Goal: Task Accomplishment & Management: Complete application form

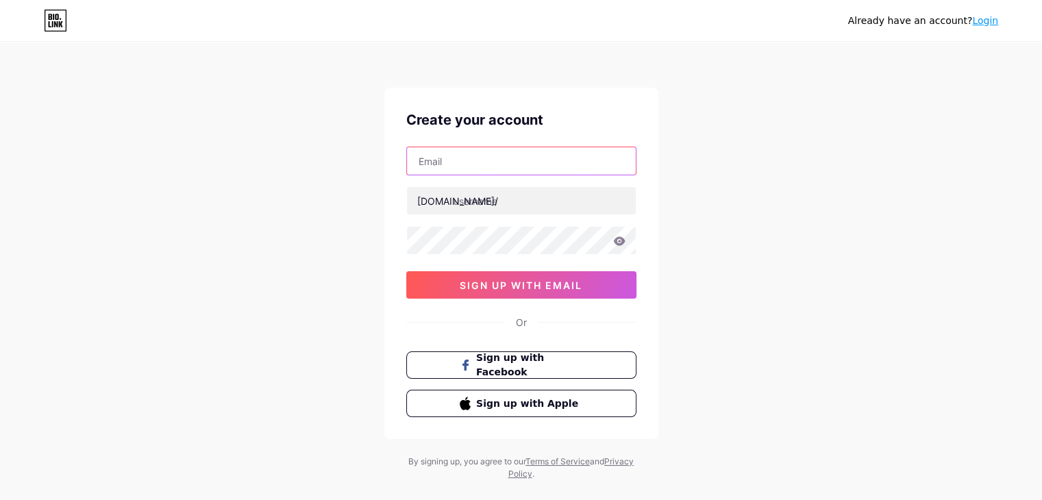
click at [503, 173] on input "text" at bounding box center [521, 160] width 229 height 27
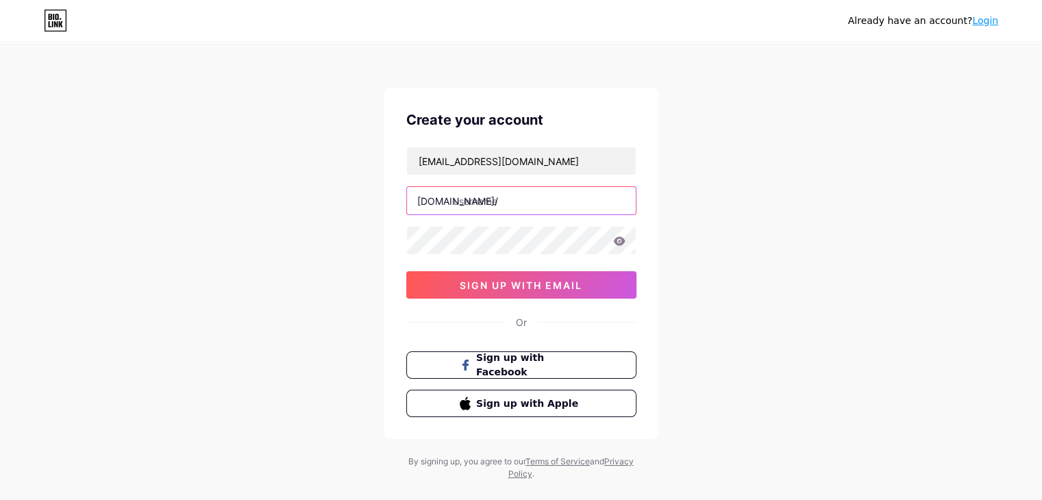
click at [507, 195] on input "text" at bounding box center [521, 200] width 229 height 27
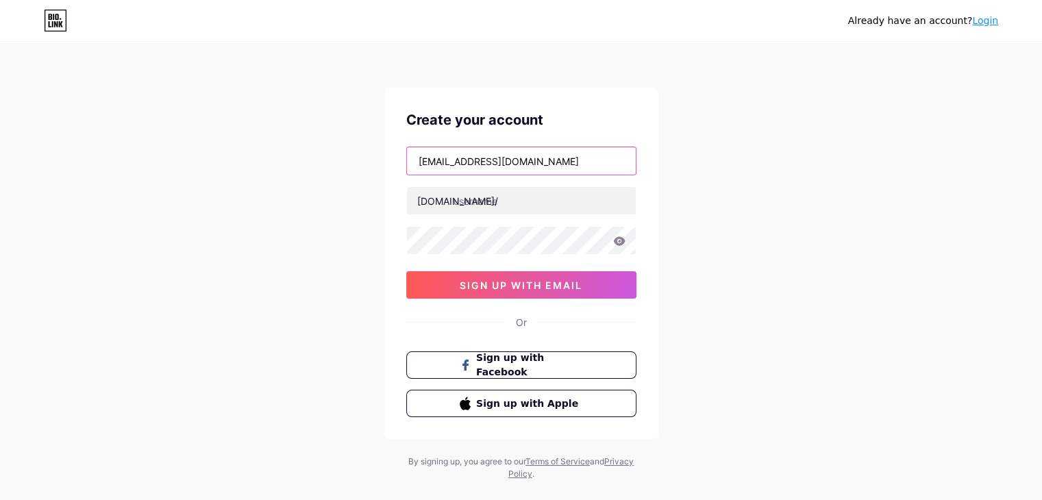
drag, startPoint x: 508, startPoint y: 162, endPoint x: 393, endPoint y: 154, distance: 114.7
click at [393, 154] on div "Create your account [EMAIL_ADDRESS][DOMAIN_NAME] [DOMAIN_NAME]/ sign up with em…" at bounding box center [521, 263] width 274 height 351
paste input "[URL][DOMAIN_NAME]"
type input "[URL][DOMAIN_NAME][EMAIL_ADDRESS][DOMAIN_NAME]"
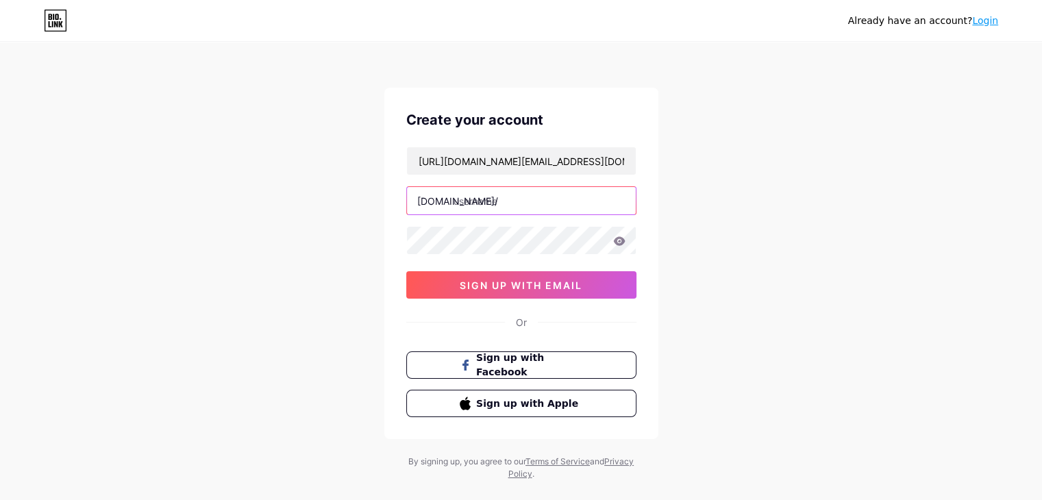
click at [526, 209] on input "text" at bounding box center [521, 200] width 229 height 27
paste input "https//[DOMAIN_NAME]/"
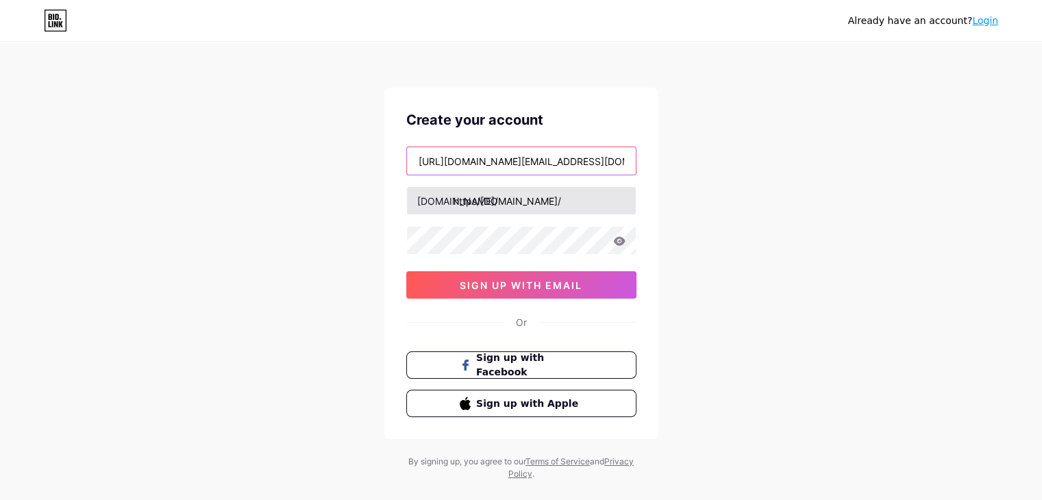
type input "https//[DOMAIN_NAME]/"
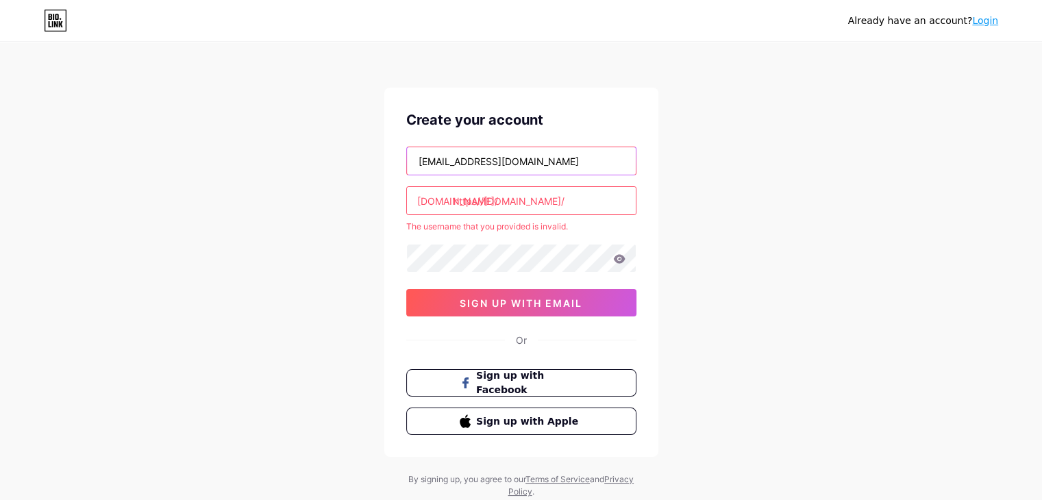
type input "[EMAIL_ADDRESS][DOMAIN_NAME]"
click at [539, 198] on input "https//[DOMAIN_NAME]/" at bounding box center [521, 200] width 229 height 27
type input "h"
drag, startPoint x: 517, startPoint y: 164, endPoint x: 419, endPoint y: 153, distance: 97.9
click at [419, 153] on input "[EMAIL_ADDRESS][DOMAIN_NAME]" at bounding box center [521, 160] width 229 height 27
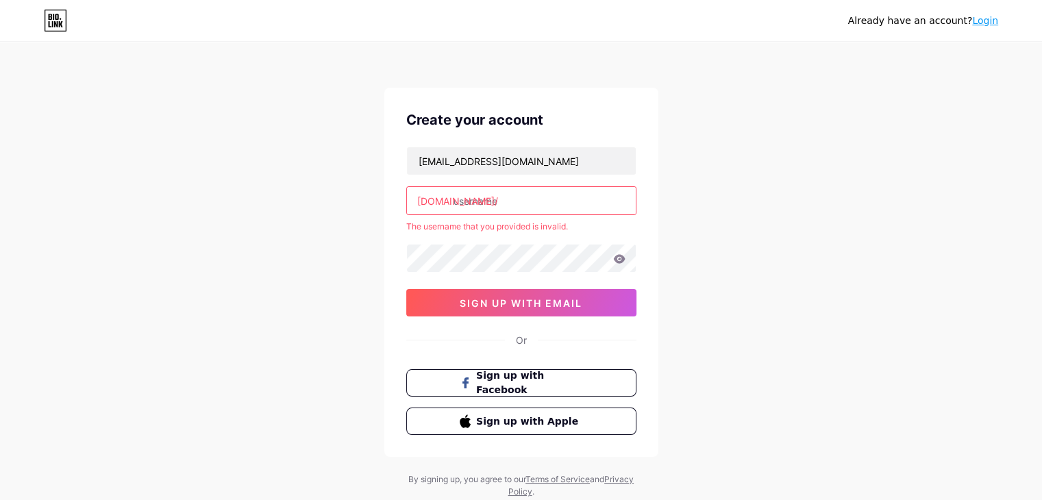
click at [504, 197] on input "text" at bounding box center [521, 200] width 229 height 27
paste input "oneplusservicecenter"
click at [568, 195] on input "oneplusservicecenter" at bounding box center [521, 200] width 229 height 27
click at [560, 236] on div "[EMAIL_ADDRESS][DOMAIN_NAME] [DOMAIN_NAME]/ oneplusservicecenter01 The username…" at bounding box center [521, 232] width 230 height 170
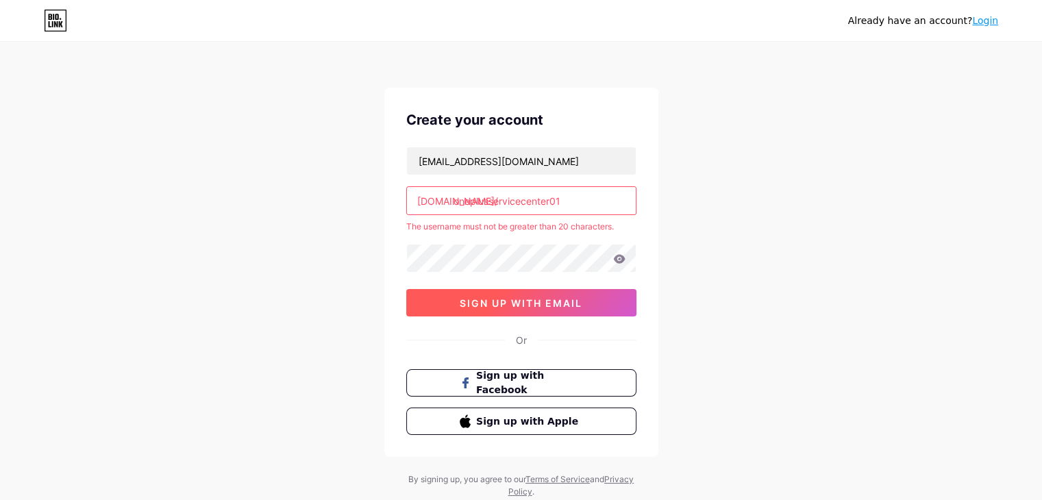
click at [545, 308] on button "sign up with email" at bounding box center [521, 302] width 230 height 27
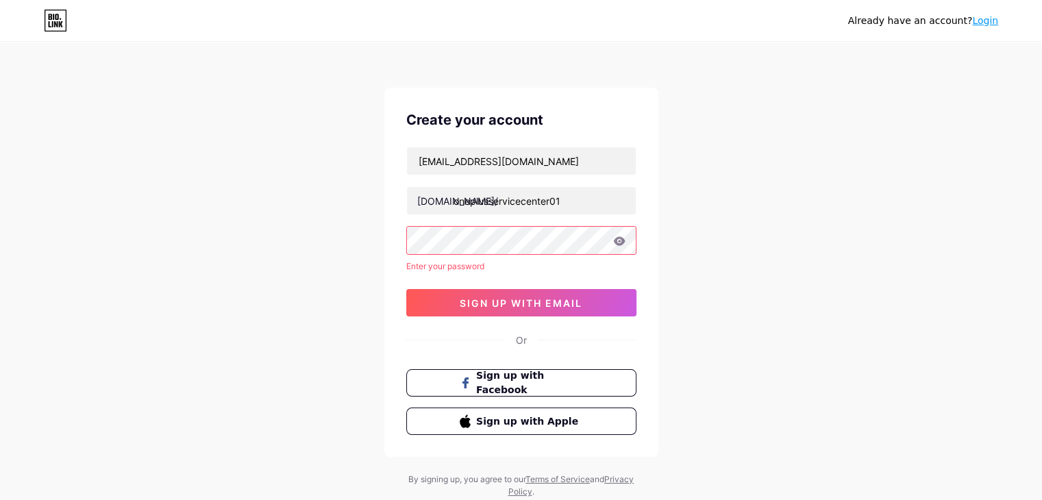
click at [700, 270] on div "Already have an account? Login Create your account [EMAIL_ADDRESS][DOMAIN_NAME]…" at bounding box center [521, 271] width 1042 height 542
click at [617, 244] on icon at bounding box center [619, 240] width 12 height 9
click at [562, 310] on button "sign up with email" at bounding box center [521, 302] width 230 height 27
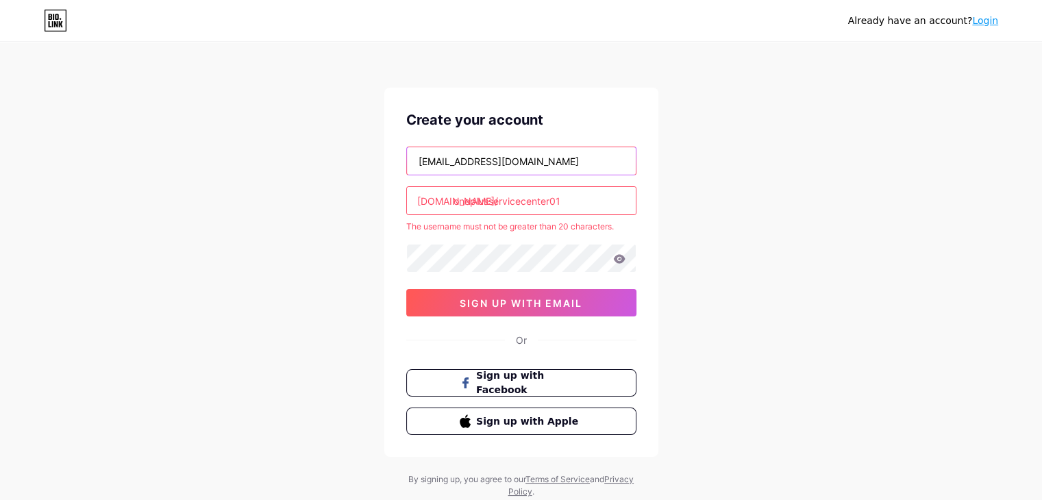
click at [541, 169] on input "[EMAIL_ADDRESS][DOMAIN_NAME]" at bounding box center [521, 160] width 229 height 27
click at [739, 182] on div "Already have an account? Login Create your account [EMAIL_ADDRESS][DOMAIN_NAME]…" at bounding box center [521, 271] width 1042 height 542
click at [578, 195] on input "oneplusservicecenter01" at bounding box center [521, 200] width 229 height 27
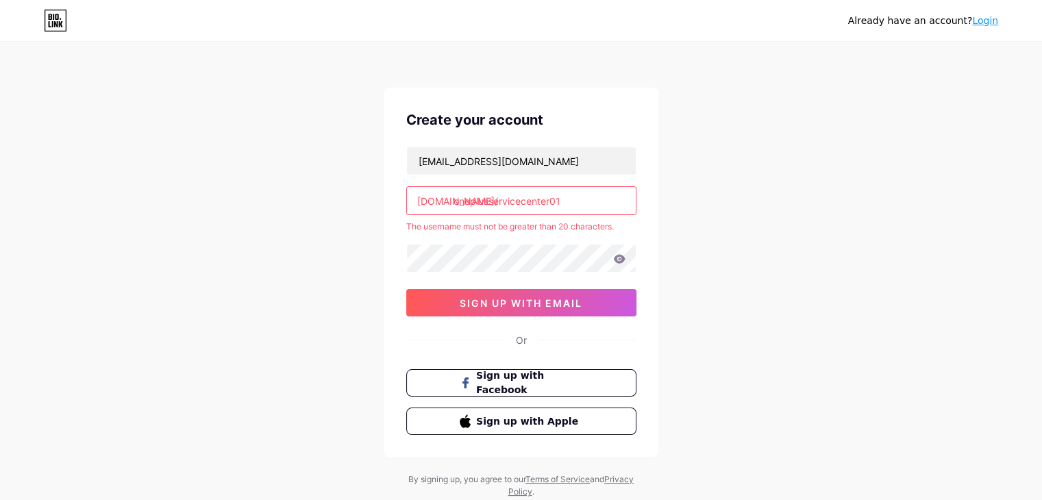
click at [578, 195] on input "oneplusservicecenter01" at bounding box center [521, 200] width 229 height 27
click at [551, 201] on input "oneplusservicecenter01" at bounding box center [521, 200] width 229 height 27
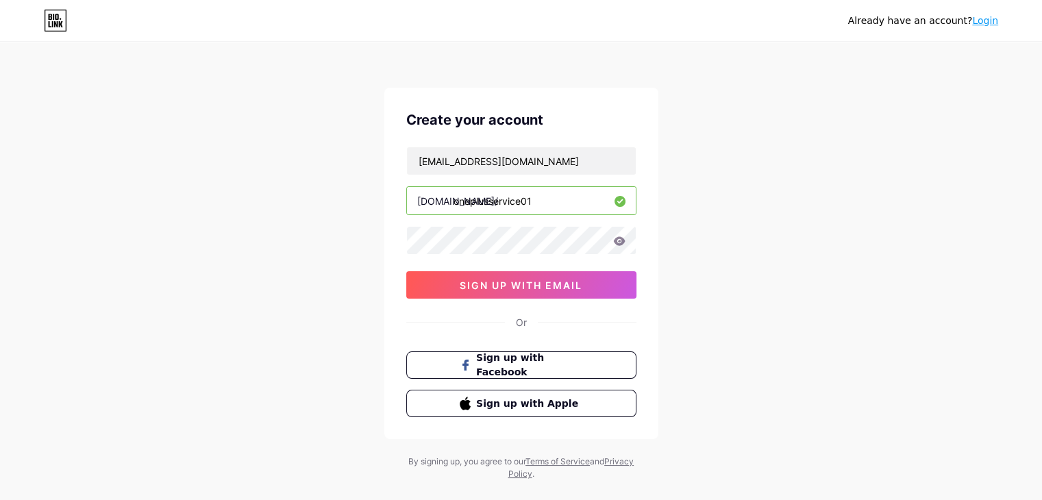
type input "oneplusservice01"
click at [678, 204] on div "Already have an account? Login Create your account [EMAIL_ADDRESS][DOMAIN_NAME]…" at bounding box center [521, 262] width 1042 height 524
click at [525, 288] on span "sign up with email" at bounding box center [521, 286] width 123 height 12
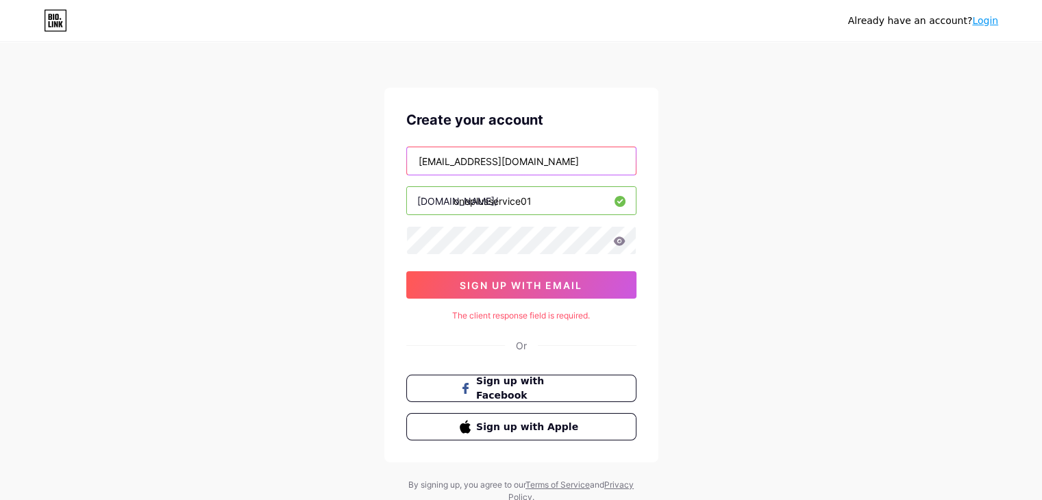
click at [593, 166] on input "[EMAIL_ADDRESS][DOMAIN_NAME]" at bounding box center [521, 160] width 229 height 27
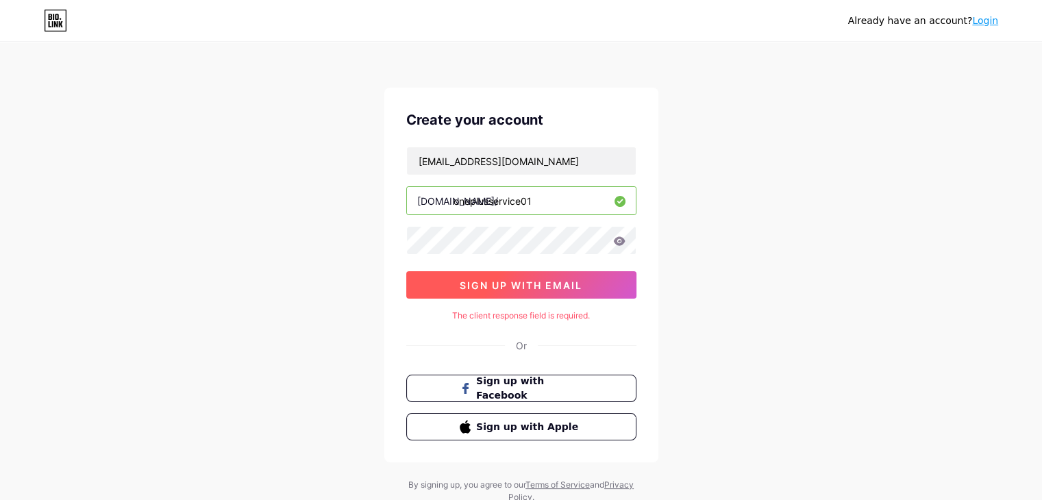
click at [584, 286] on button "sign up with email" at bounding box center [521, 284] width 230 height 27
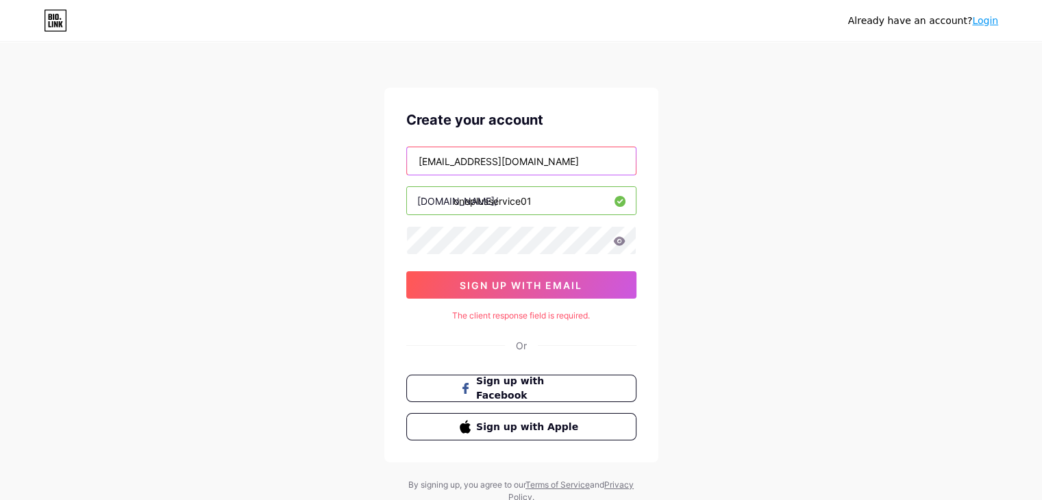
click at [588, 160] on input "[EMAIL_ADDRESS][DOMAIN_NAME]" at bounding box center [521, 160] width 229 height 27
click at [507, 162] on input "text" at bounding box center [521, 160] width 229 height 27
paste input "[EMAIL_ADDRESS][DOMAIN_NAME]"
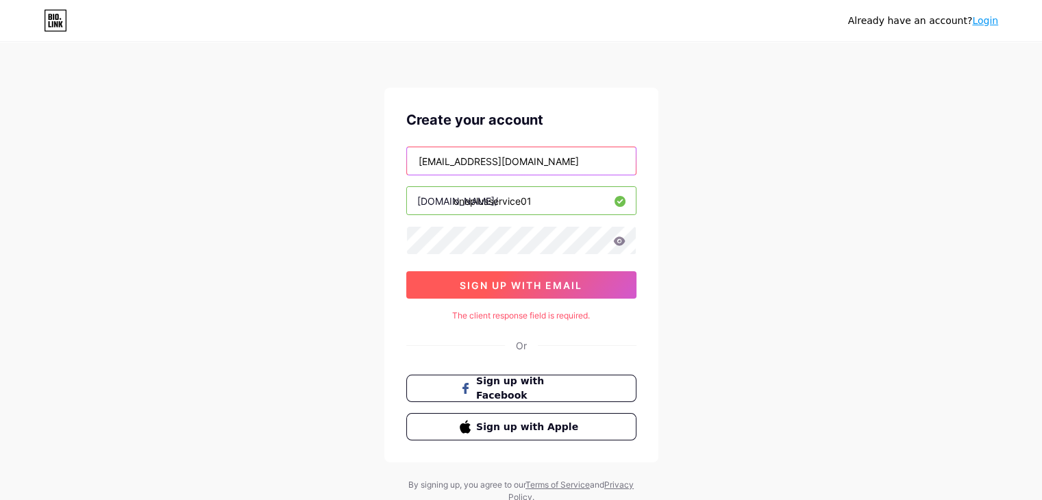
type input "[EMAIL_ADDRESS][DOMAIN_NAME]"
click at [521, 287] on span "sign up with email" at bounding box center [521, 286] width 123 height 12
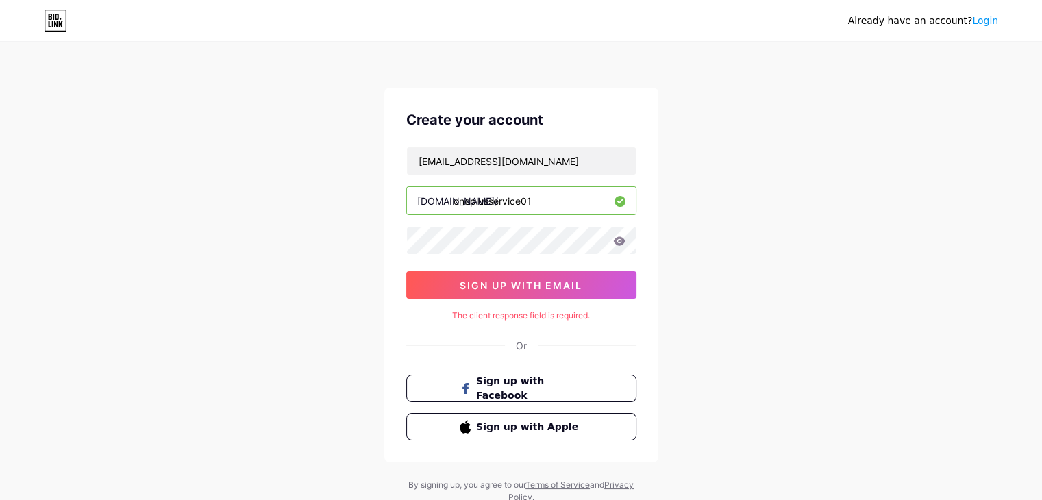
click at [620, 244] on icon at bounding box center [619, 240] width 12 height 9
click at [990, 23] on link "Login" at bounding box center [985, 20] width 26 height 11
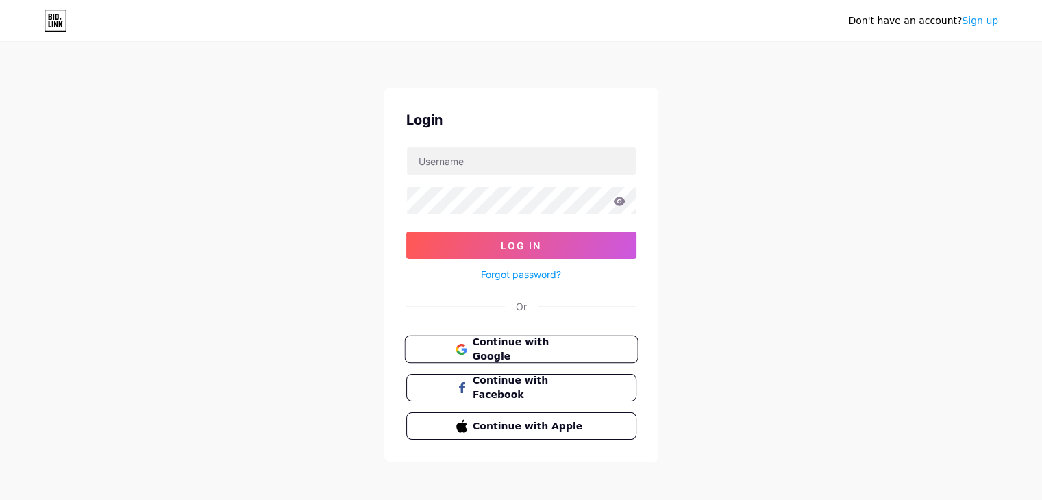
click at [567, 346] on span "Continue with Google" at bounding box center [529, 349] width 114 height 29
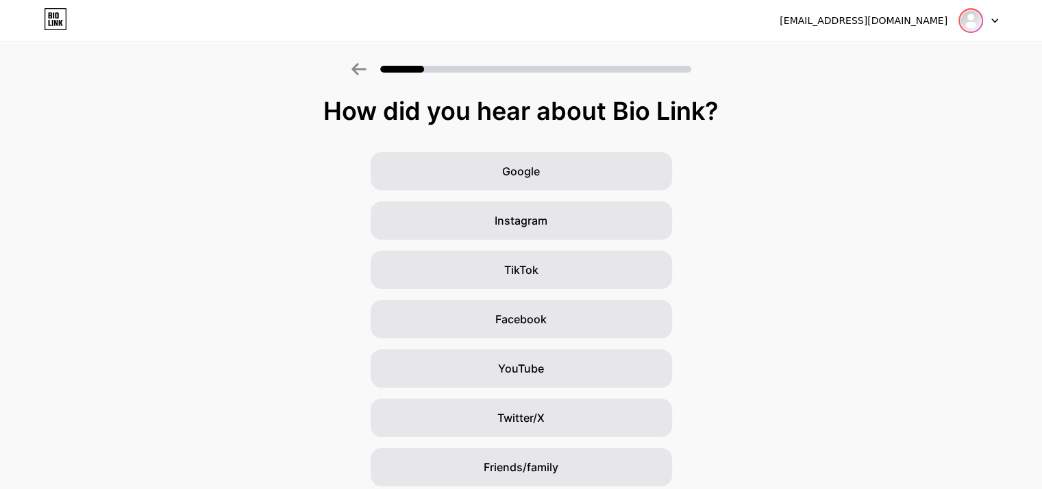
click at [974, 25] on img at bounding box center [971, 21] width 22 height 22
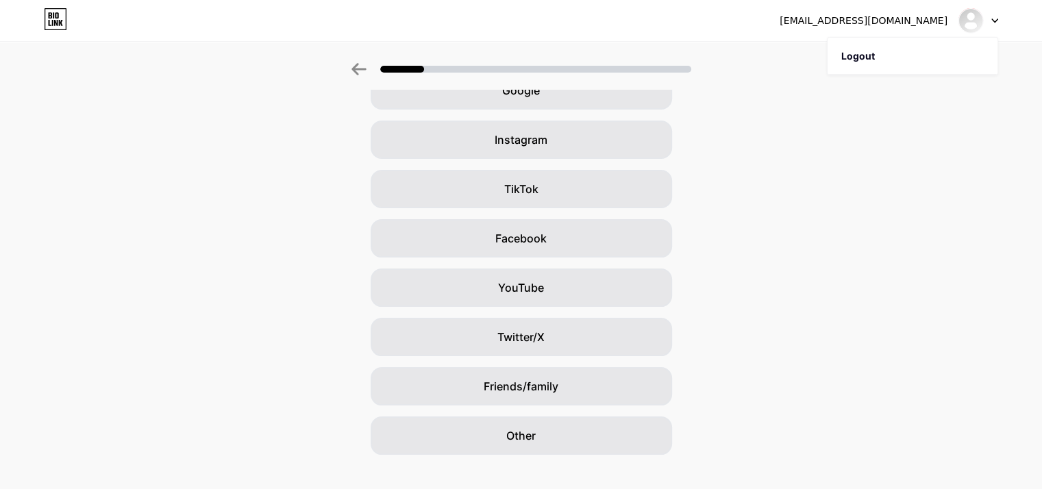
scroll to position [101, 0]
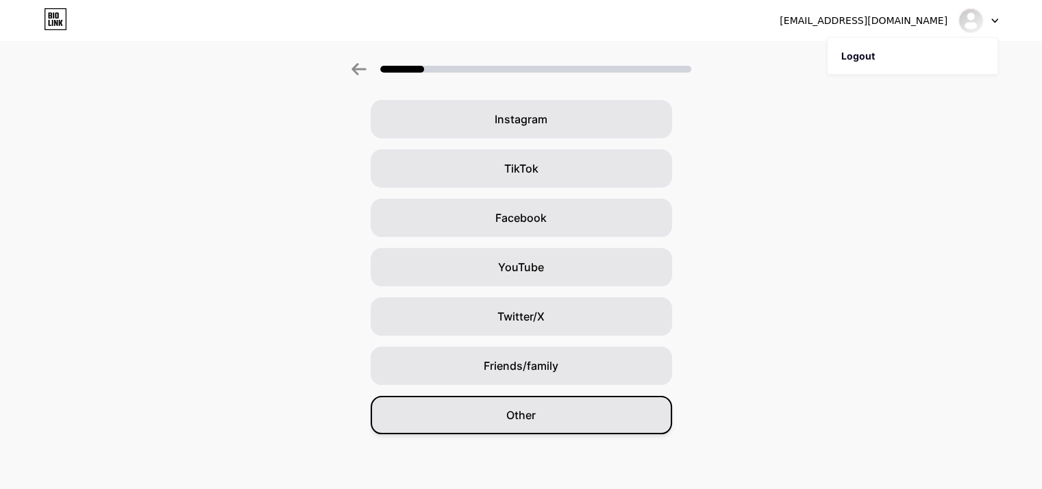
click at [555, 403] on div "Other" at bounding box center [521, 415] width 301 height 38
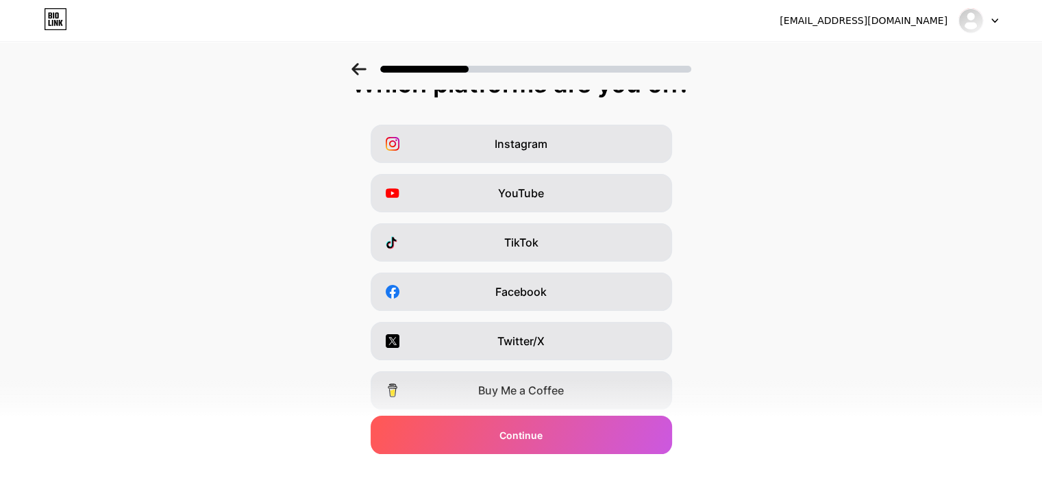
scroll to position [0, 0]
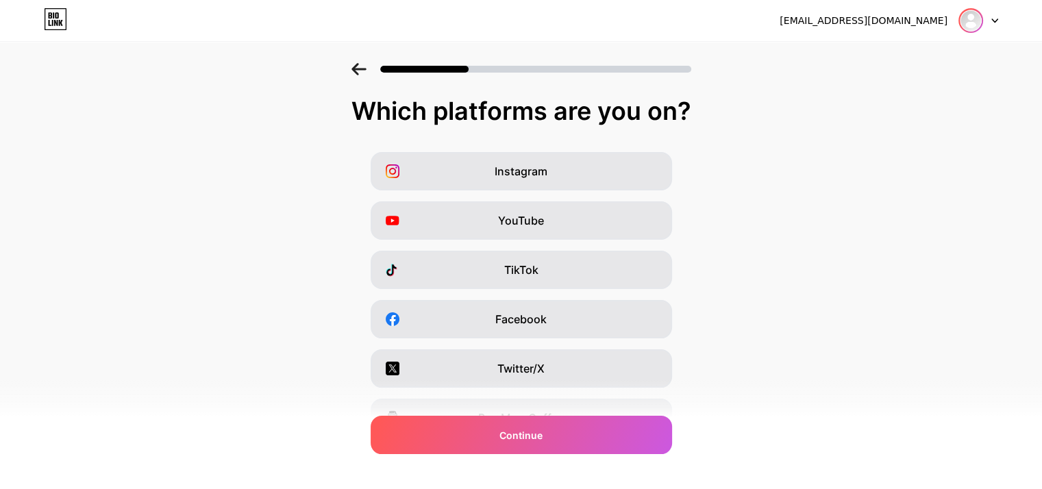
click at [970, 30] on img at bounding box center [971, 21] width 22 height 22
click at [993, 20] on icon at bounding box center [994, 20] width 5 height 3
click at [870, 21] on div "[EMAIL_ADDRESS][DOMAIN_NAME]" at bounding box center [864, 21] width 168 height 14
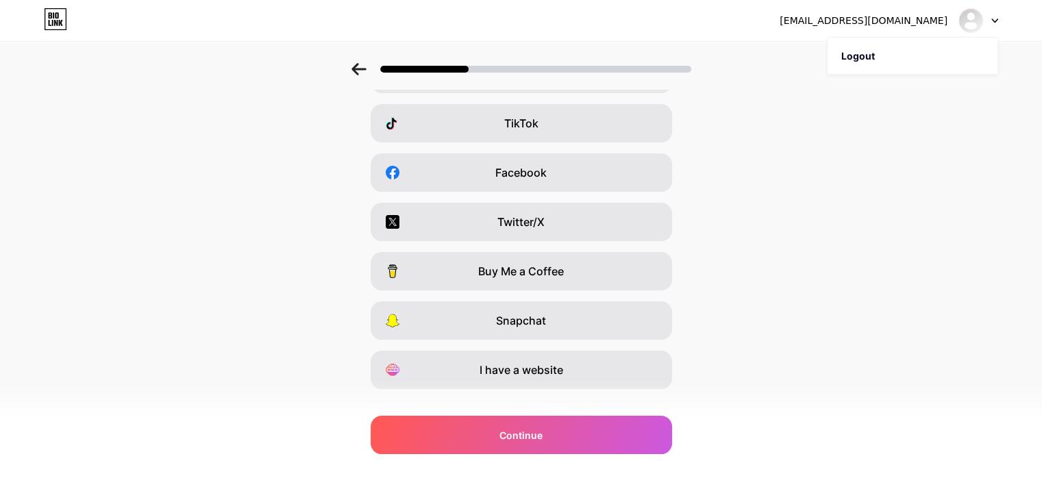
scroll to position [170, 0]
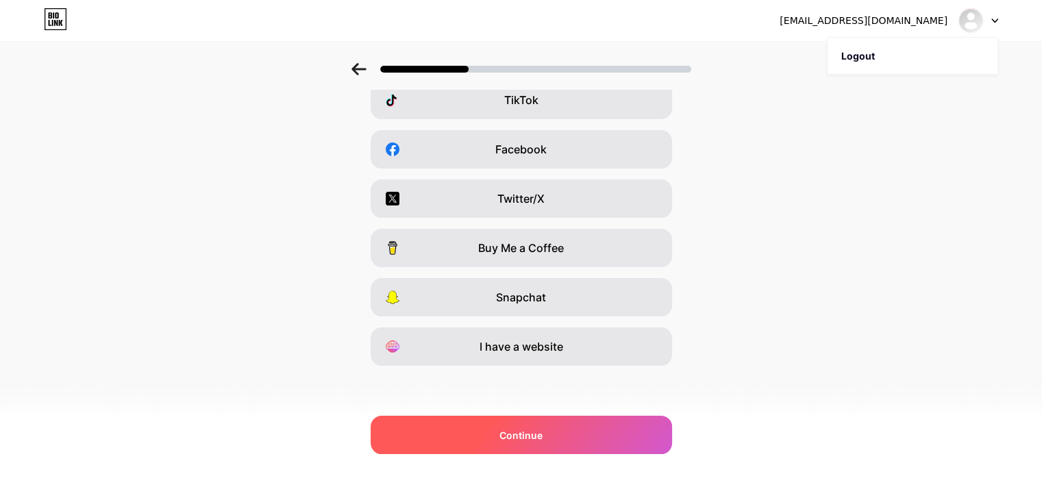
click at [558, 436] on div "Continue" at bounding box center [521, 435] width 301 height 38
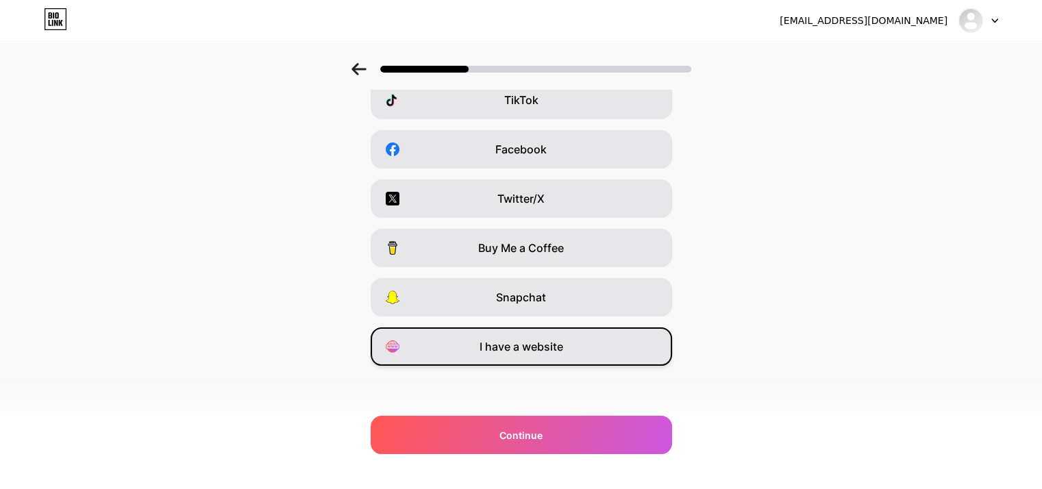
click at [582, 350] on div "I have a website" at bounding box center [521, 346] width 301 height 38
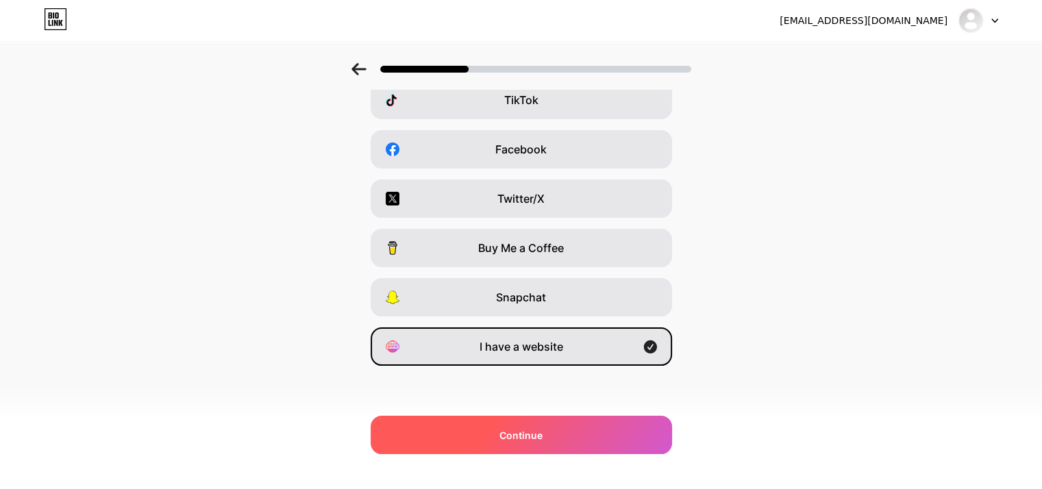
click at [604, 445] on div "Continue" at bounding box center [521, 435] width 301 height 38
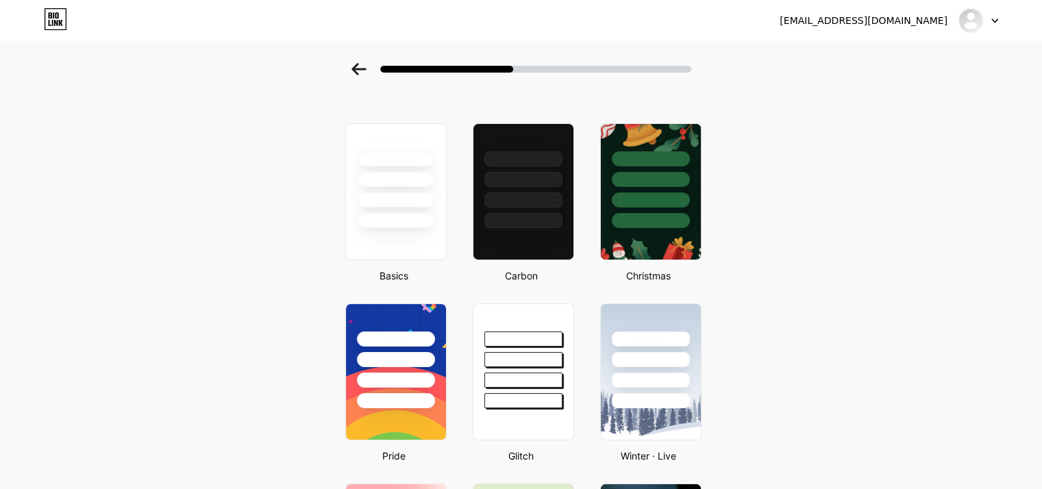
scroll to position [0, 0]
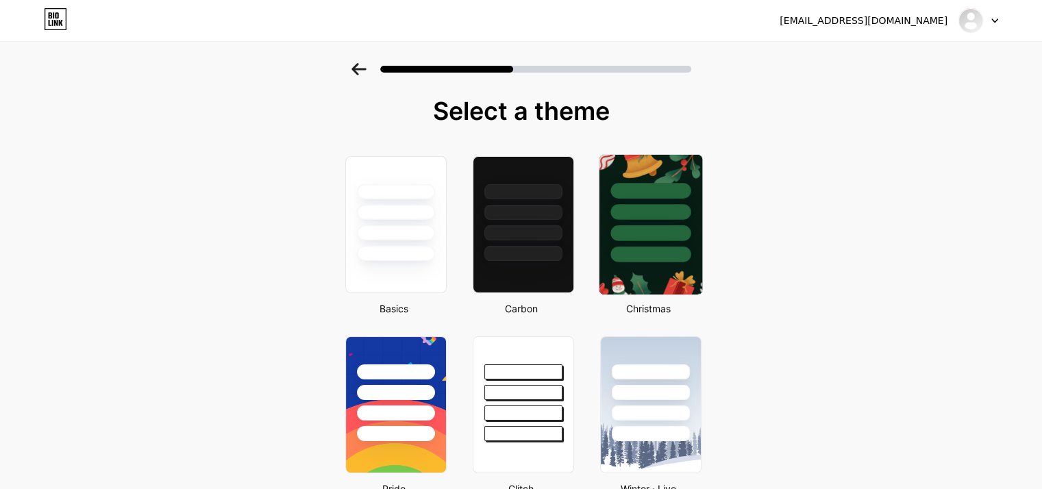
click at [669, 225] on div at bounding box center [650, 233] width 80 height 16
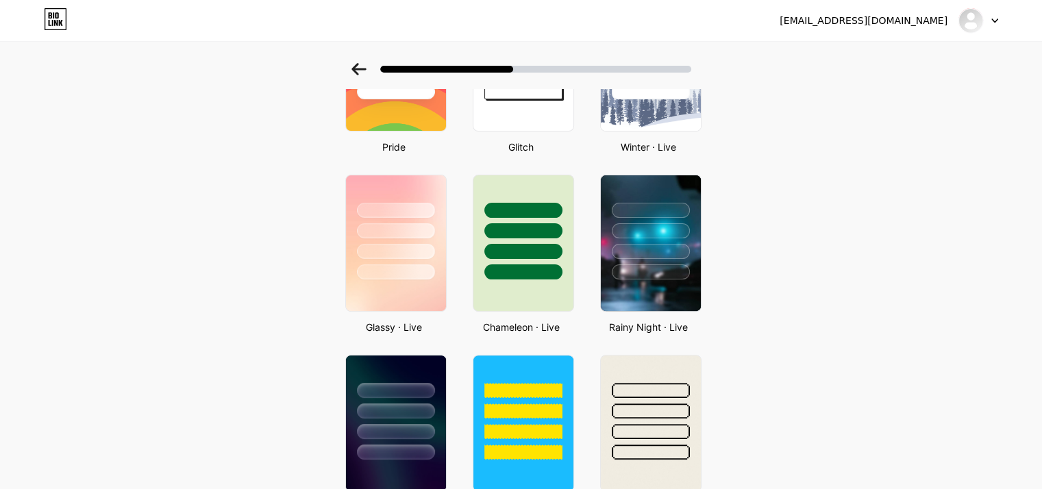
scroll to position [356, 0]
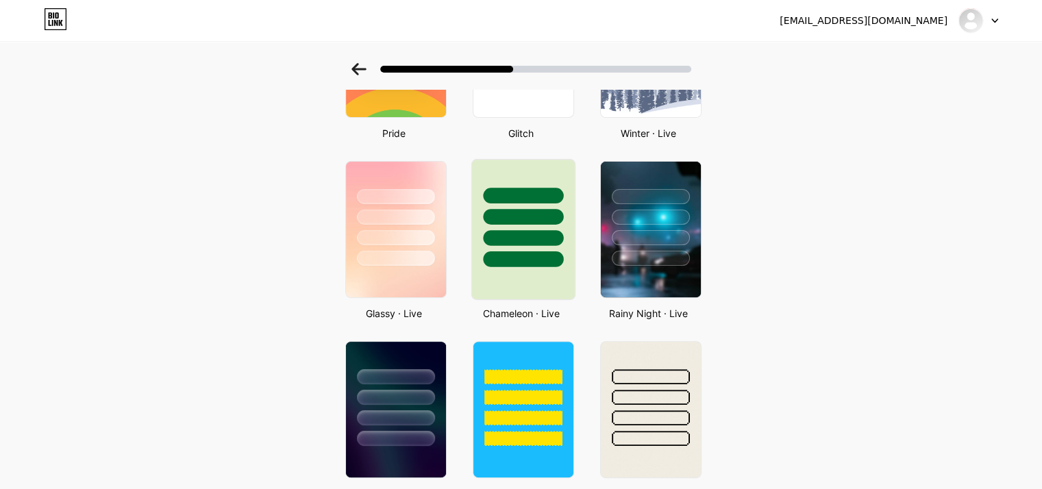
click at [563, 231] on div at bounding box center [523, 238] width 80 height 16
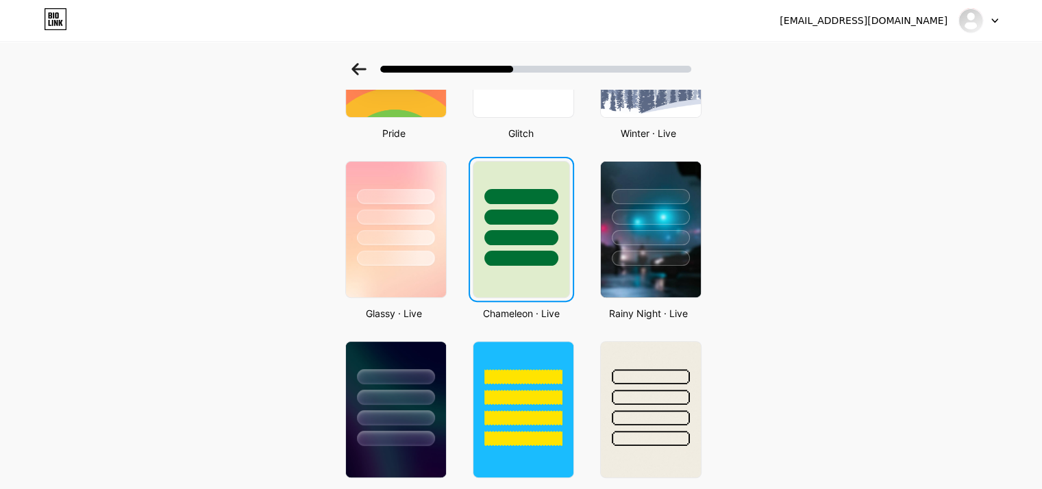
scroll to position [0, 0]
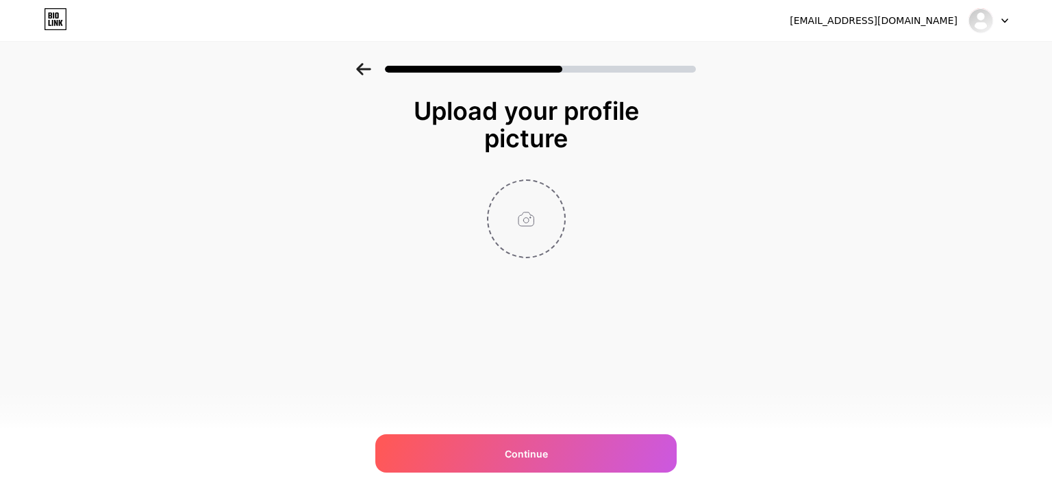
click at [523, 229] on input "file" at bounding box center [526, 219] width 76 height 76
type input "C:\fakepath\png-transparent-oneplus-5t-oneplus-6-oneplus-3-oneplus-logo-text-re…"
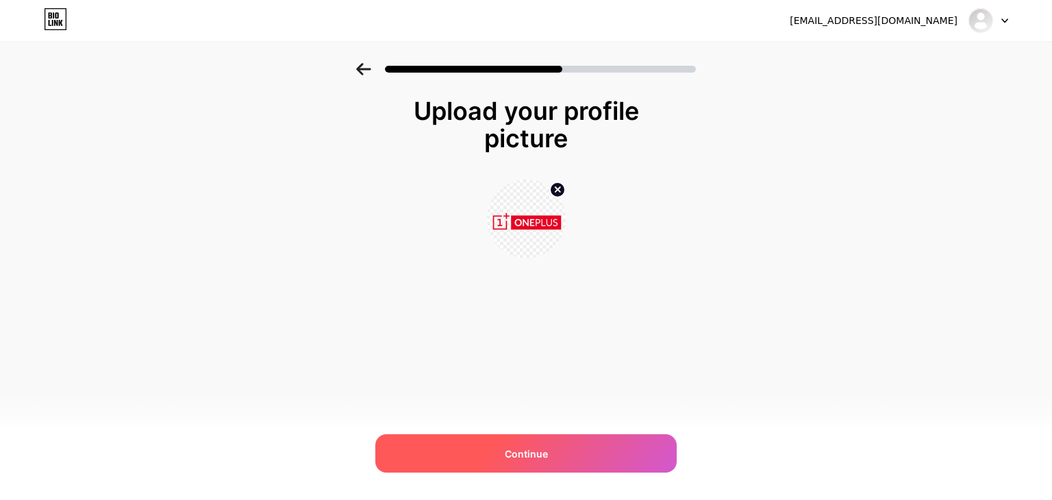
click at [578, 460] on div "Continue" at bounding box center [525, 453] width 301 height 38
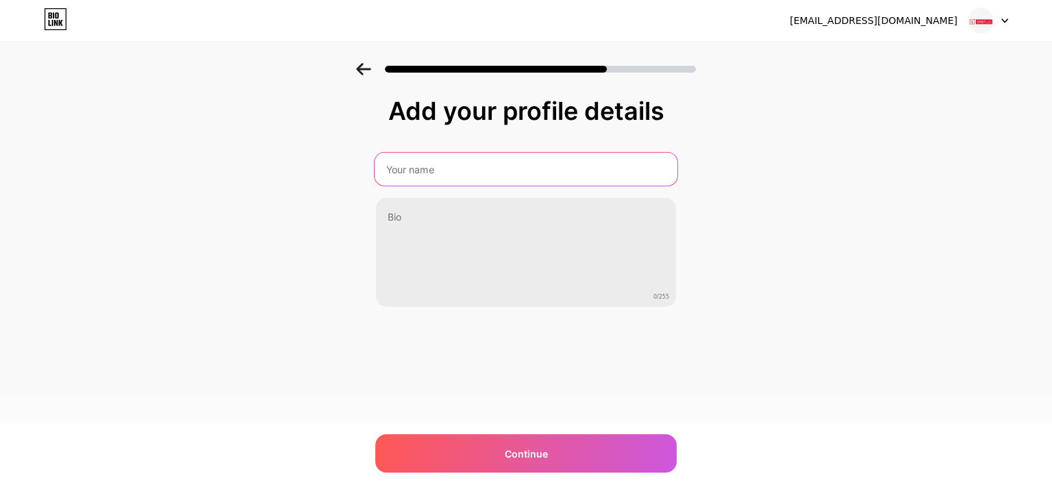
click at [524, 168] on input "text" at bounding box center [526, 169] width 303 height 33
type input "Oneplus Service Center"
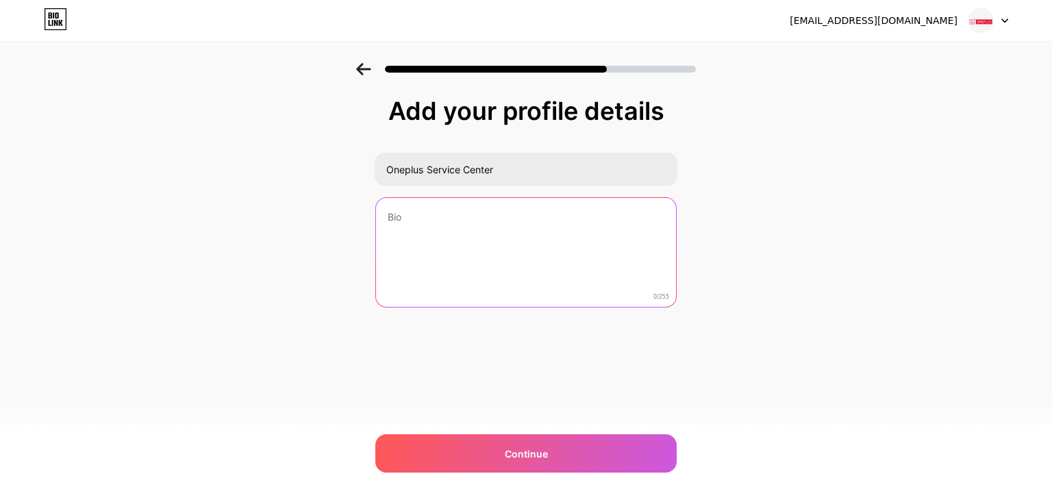
click at [510, 238] on textarea at bounding box center [526, 253] width 300 height 110
click at [556, 233] on textarea at bounding box center [526, 253] width 303 height 112
paste textarea "OnePlus Service Center offers complete care for OnePlus devices, combining expe…"
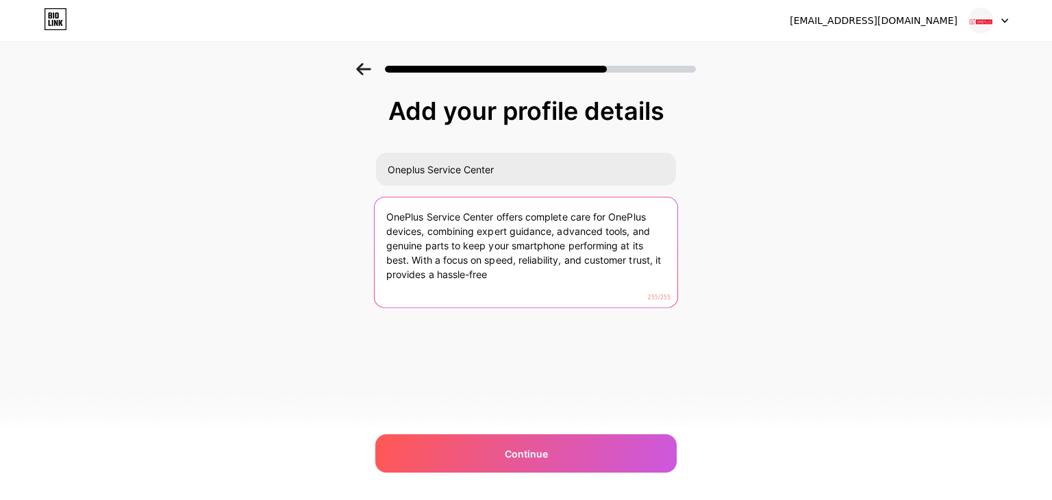
drag, startPoint x: 408, startPoint y: 260, endPoint x: 499, endPoint y: 281, distance: 92.7
click at [499, 281] on textarea "OnePlus Service Center offers complete care for OnePlus devices, combining expe…" at bounding box center [526, 253] width 303 height 112
click at [492, 217] on textarea "OnePlus Service Center offers complete care for OnePlus devices, combining expe…" at bounding box center [526, 253] width 303 height 112
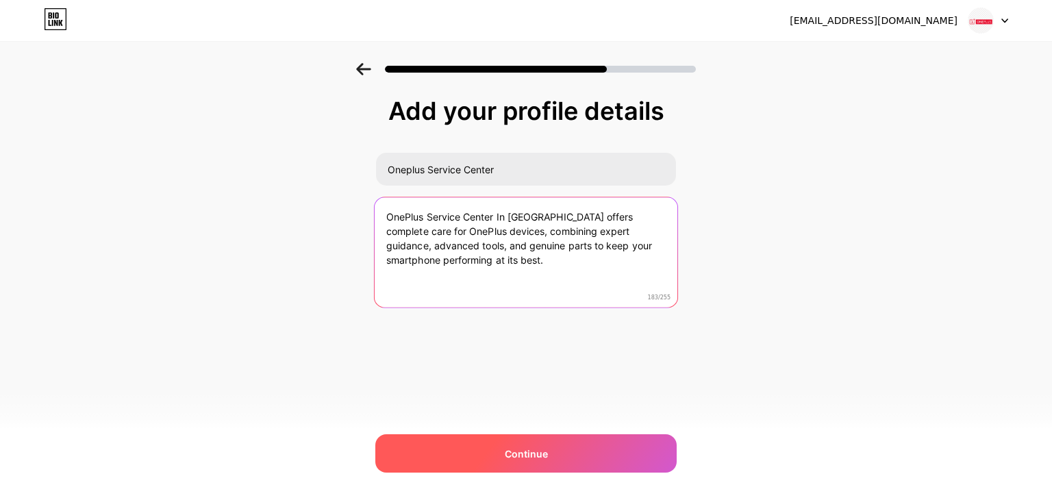
type textarea "OnePlus Service Center In Nagpur offers complete care for OnePlus devices, comb…"
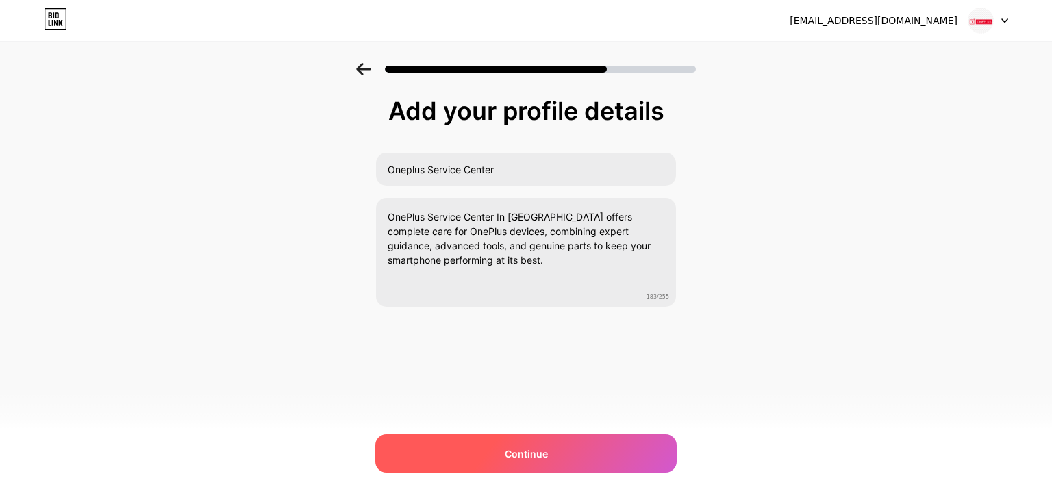
click at [534, 456] on span "Continue" at bounding box center [526, 454] width 43 height 14
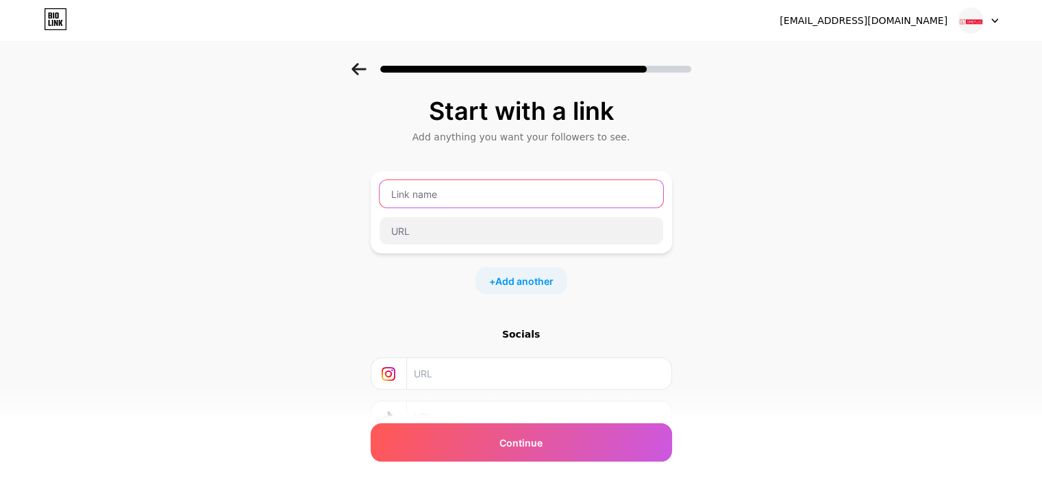
click at [512, 206] on input "text" at bounding box center [522, 193] width 284 height 27
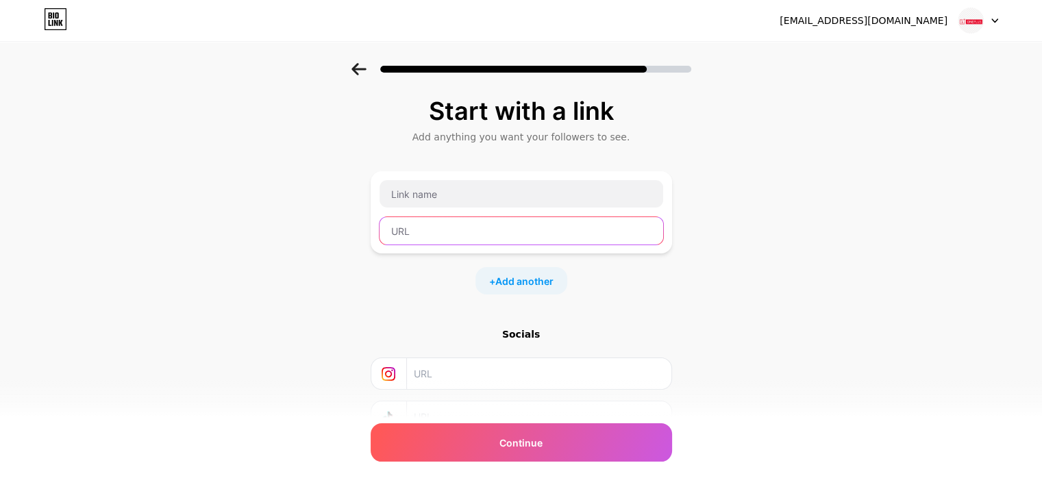
click at [471, 231] on input "text" at bounding box center [522, 230] width 284 height 27
click at [471, 232] on input "text" at bounding box center [522, 230] width 284 height 27
paste input "https://oneplusservicecentre.in/manewada-branch/"
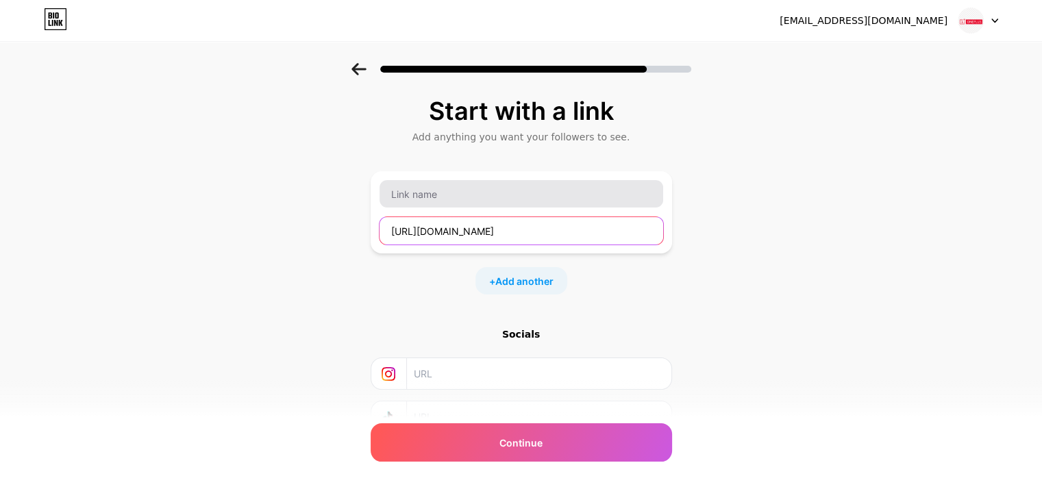
type input "https://oneplusservicecentre.in/manewada-branch/"
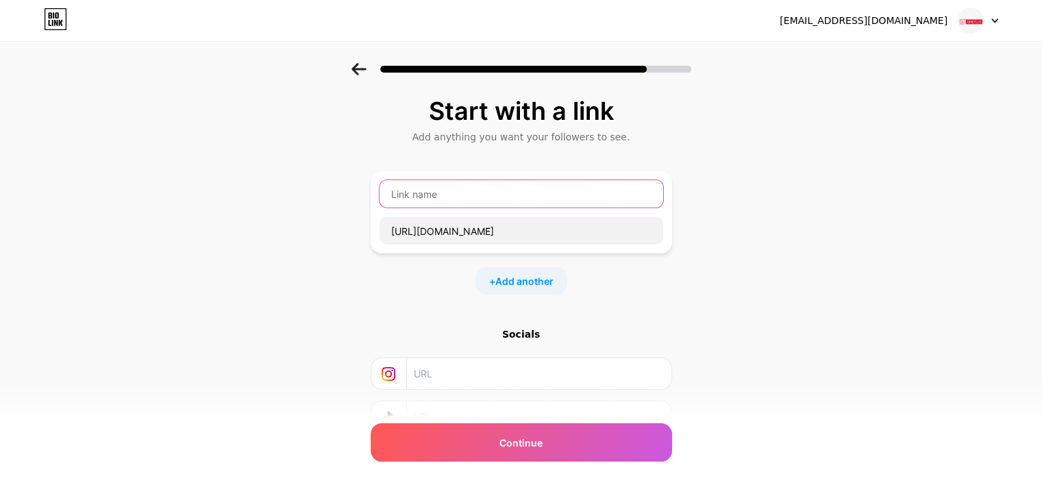
click at [547, 198] on input "text" at bounding box center [522, 193] width 284 height 27
type input "Oneplus Service Center In Nagpur"
click at [717, 329] on div "Start with a link Add anything you want your followers to see. Oneplus Service …" at bounding box center [521, 304] width 1042 height 482
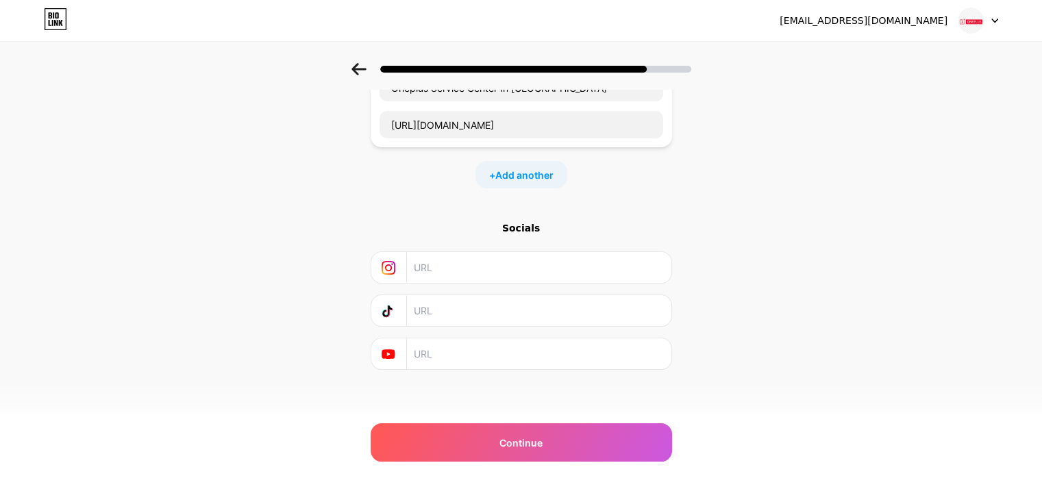
scroll to position [108, 0]
click at [551, 169] on span "Add another" at bounding box center [524, 173] width 58 height 14
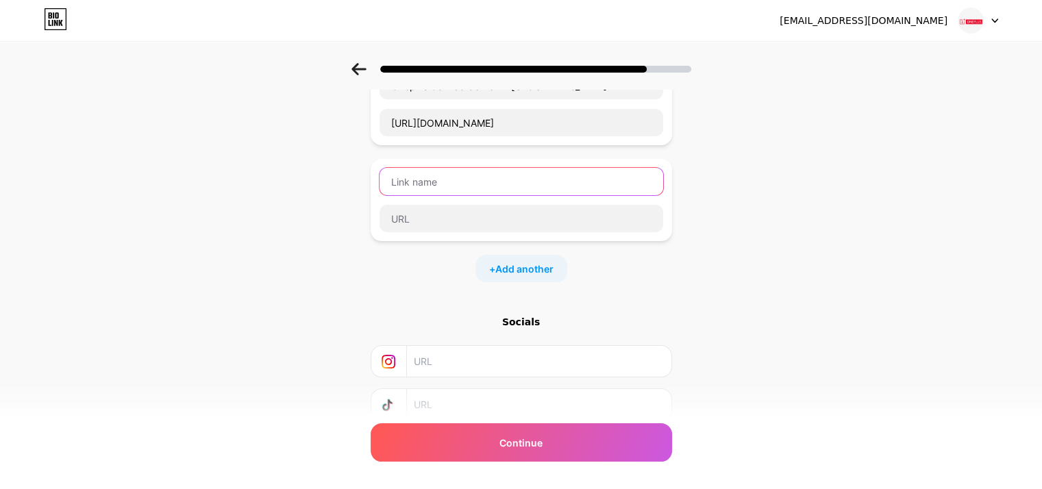
click at [547, 184] on input "text" at bounding box center [522, 181] width 284 height 27
click at [496, 184] on input "text" at bounding box center [522, 181] width 284 height 27
paste input "Plot no 7,shop no. 6 balaji nagar,besides shiv mandir, manewada road,nagpur 440…"
click at [595, 182] on input "Plot no 7,shop no. 6 balaji nagar,besides shiv mandir, manewada road,nagpur 440…" at bounding box center [522, 181] width 284 height 27
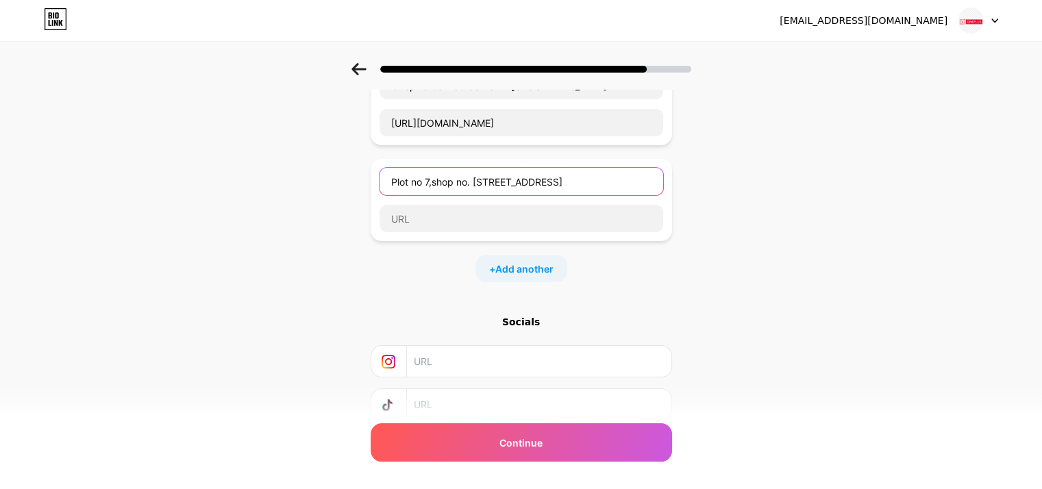
scroll to position [0, 120]
type input "Plot no 7,shop no. 6 balaji nagar,besides shiv mandir, manewada road, Nagpur 44…"
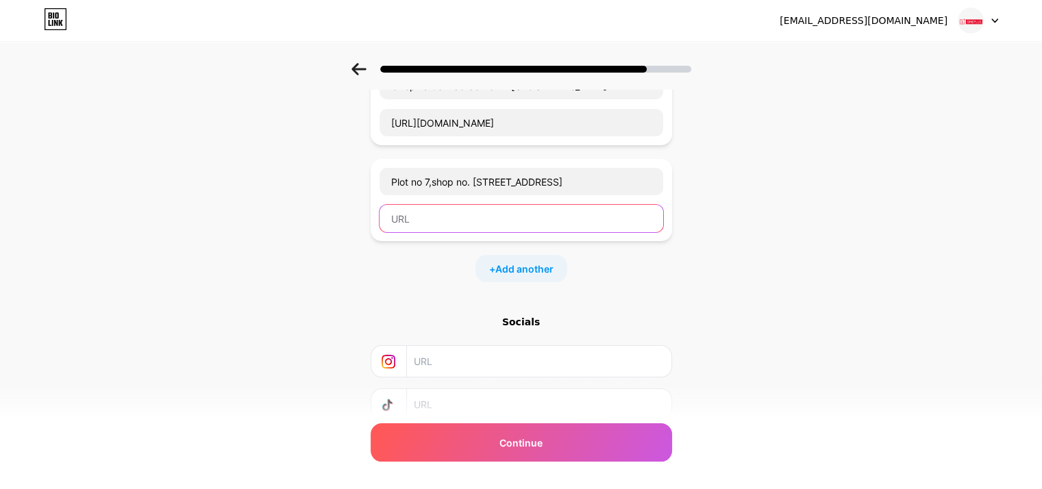
scroll to position [0, 0]
click at [560, 206] on input "text" at bounding box center [522, 218] width 284 height 27
click at [565, 225] on input "text" at bounding box center [522, 218] width 284 height 27
paste input "https://maps.app.goo.gl/DDxL1Xo2foLNXcwCA"
type input "https://maps.app.goo.gl/DDxL1Xo2foLNXcwCA"
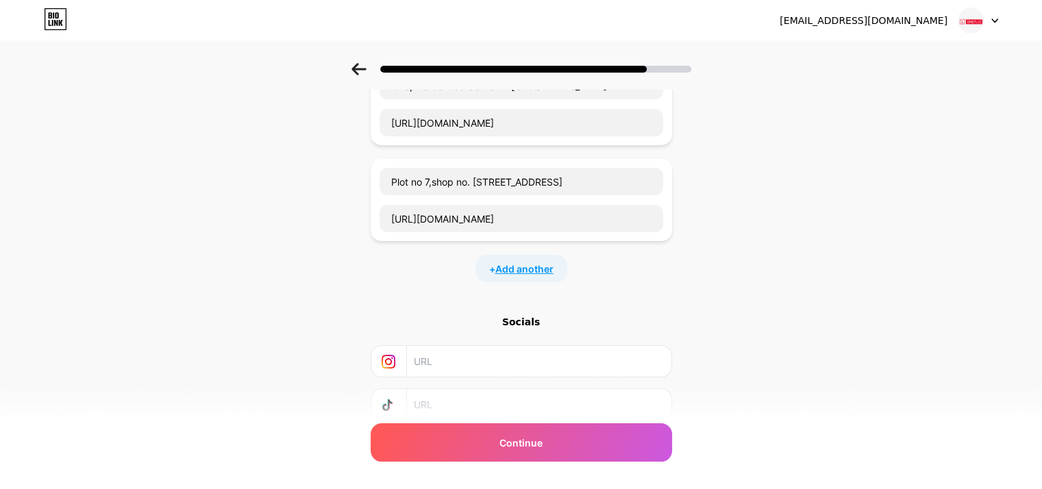
click at [543, 268] on span "Add another" at bounding box center [524, 269] width 58 height 14
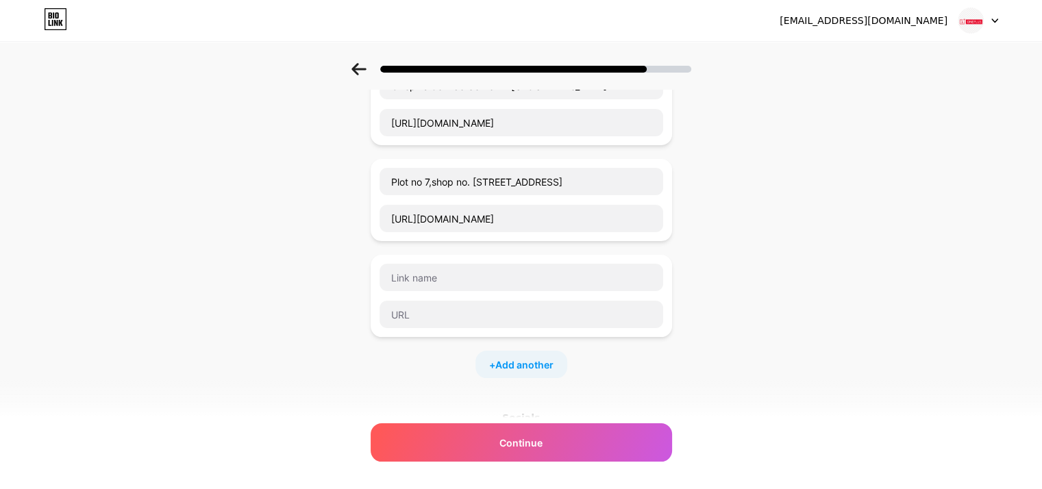
click at [844, 217] on div "Start with a link Add anything you want your followers to see. Oneplus Service …" at bounding box center [521, 291] width 1042 height 673
click at [535, 284] on input "text" at bounding box center [522, 277] width 284 height 27
click at [502, 269] on input "Contact Us:" at bounding box center [522, 277] width 284 height 27
paste input "+91 9545666166"
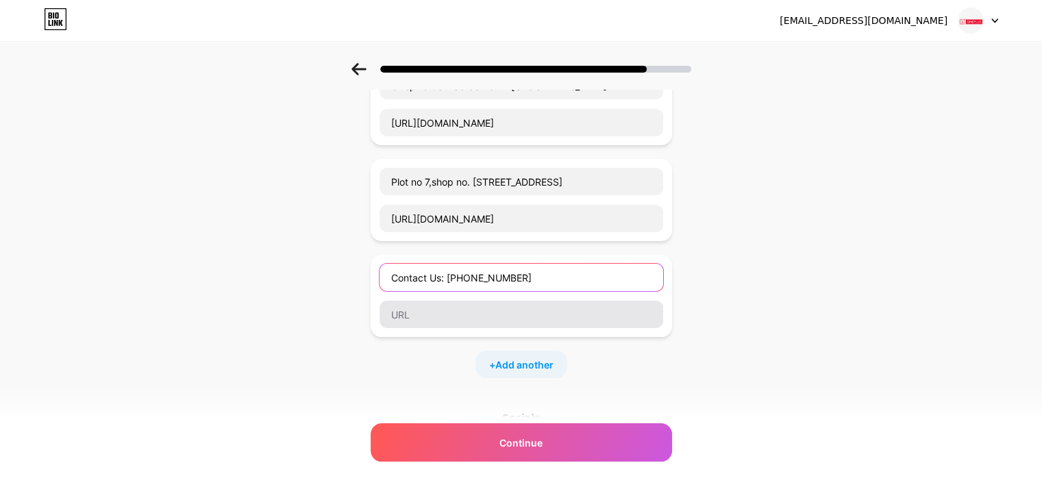
type input "Contact Us: +91 9545666166"
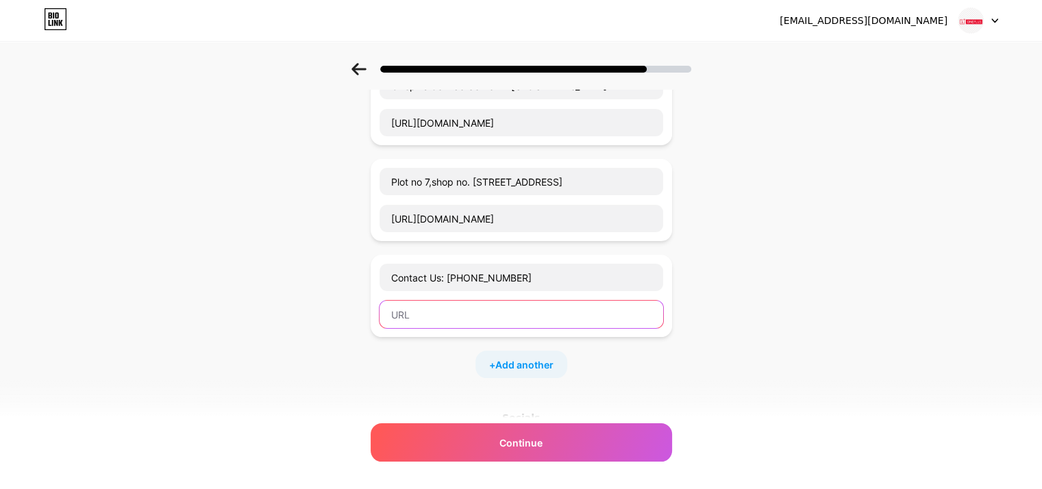
click at [510, 306] on input "text" at bounding box center [522, 314] width 284 height 27
click at [452, 297] on div "Contact Us: +91 9545666166" at bounding box center [521, 296] width 285 height 66
click at [458, 318] on input "text" at bounding box center [522, 314] width 284 height 27
paste input "https://wa.me/9545666166"
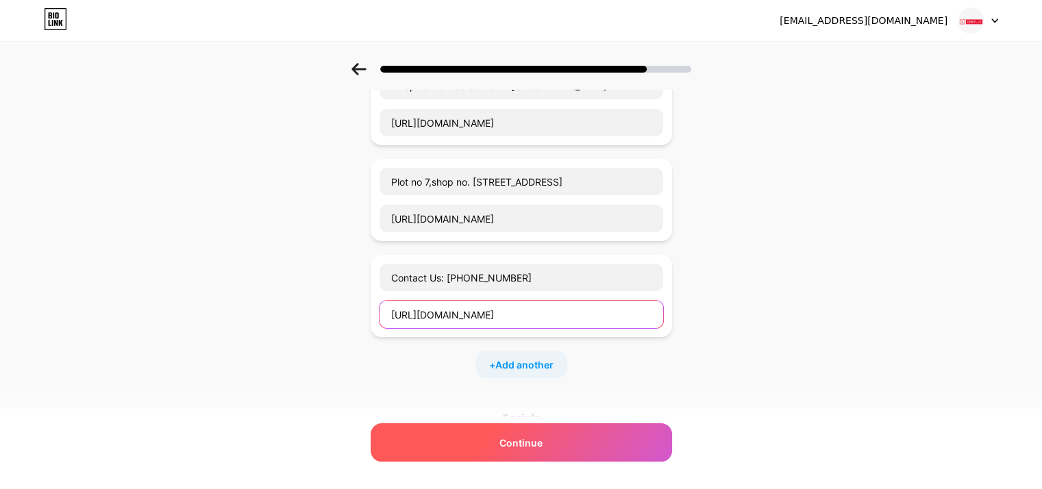
type input "https://wa.me/9545666166"
click at [564, 449] on div "Continue" at bounding box center [521, 442] width 301 height 38
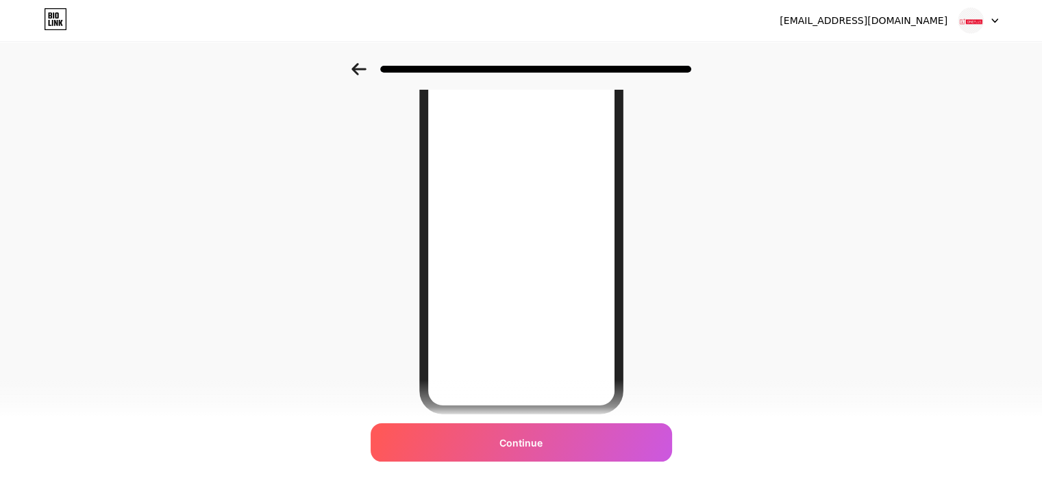
scroll to position [147, 0]
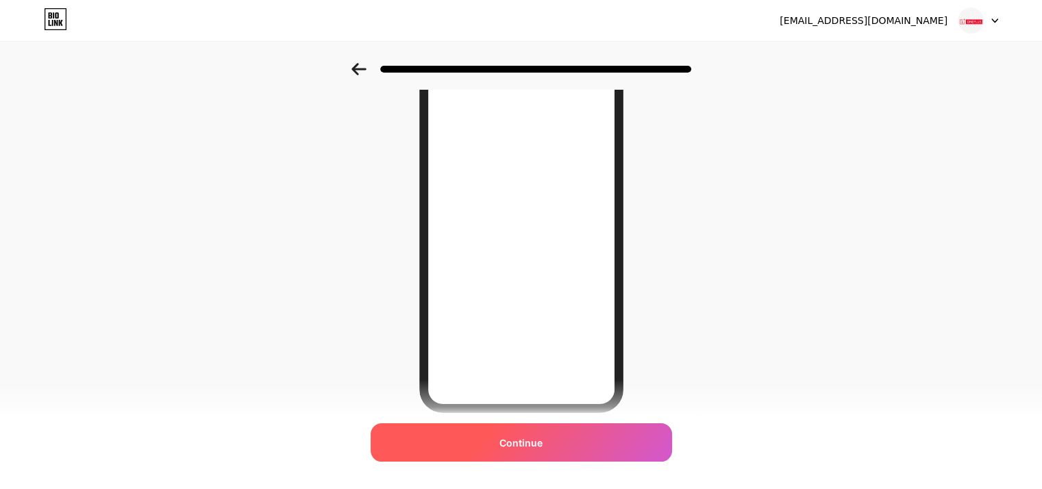
click at [589, 443] on div "Continue" at bounding box center [521, 442] width 301 height 38
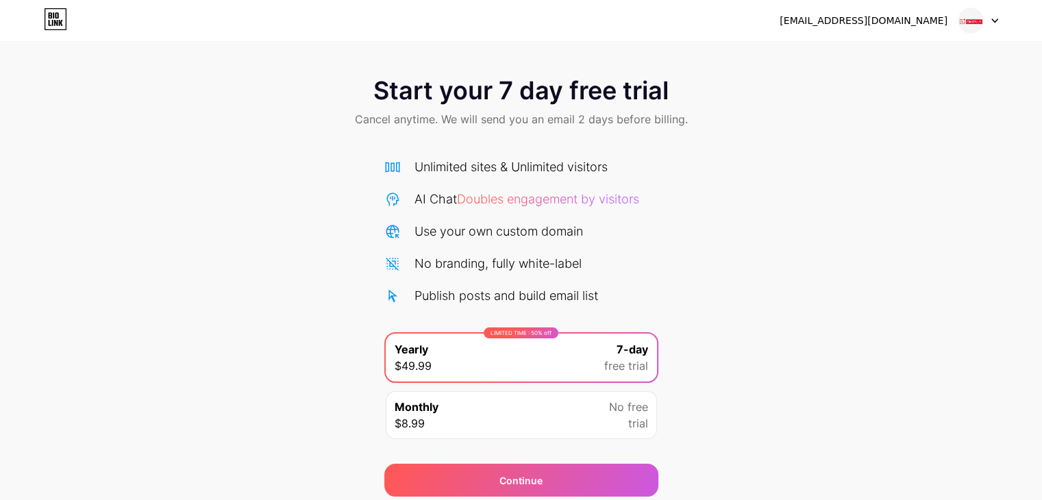
scroll to position [51, 0]
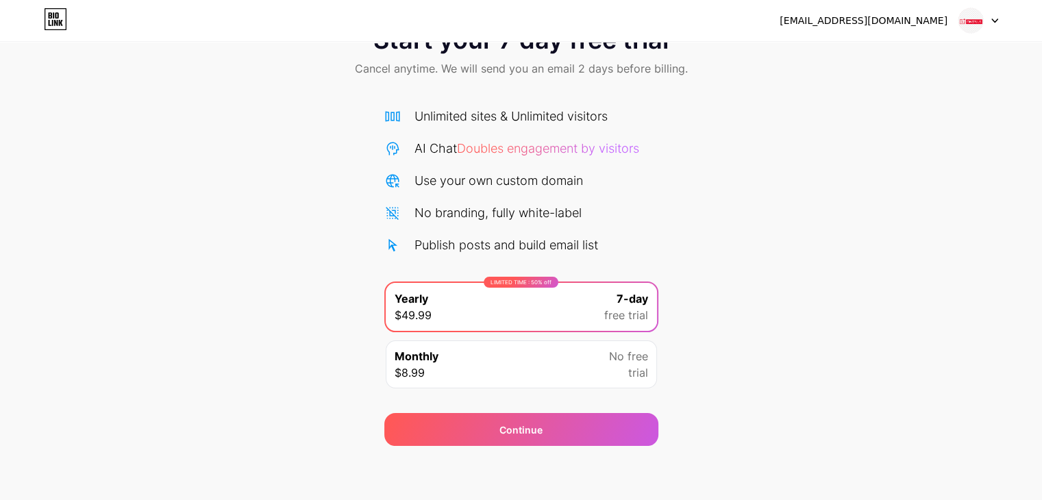
click at [799, 376] on div "Start your 7 day free trial Cancel anytime. We will send you an email 2 days be…" at bounding box center [521, 229] width 1042 height 434
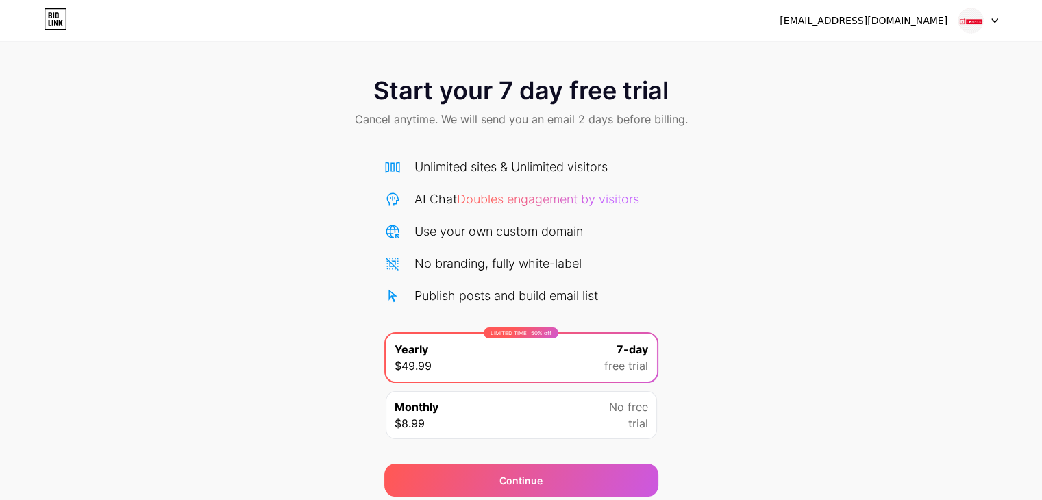
click at [972, 28] on img at bounding box center [971, 21] width 26 height 26
click at [181, 151] on div "Start your 7 day free trial Cancel anytime. We will send you an email 2 days be…" at bounding box center [521, 280] width 1042 height 434
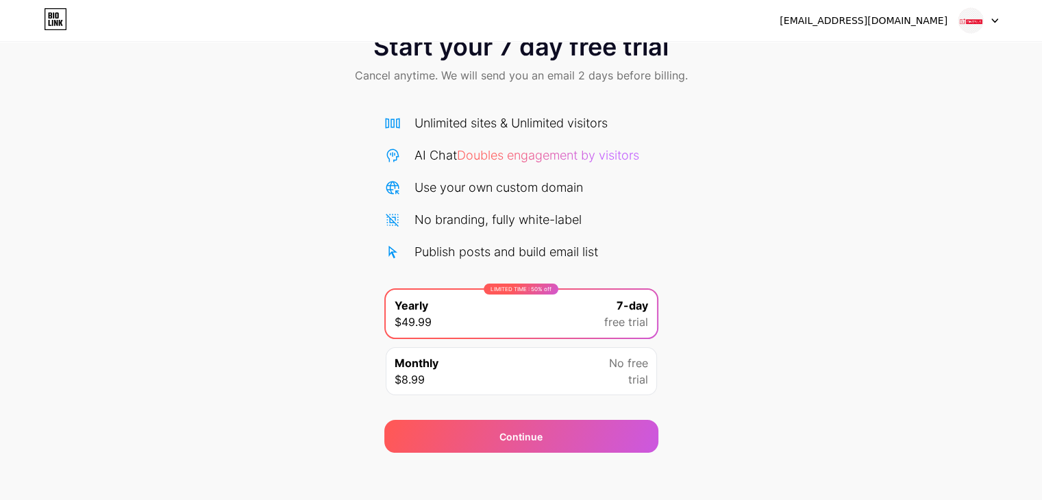
scroll to position [51, 0]
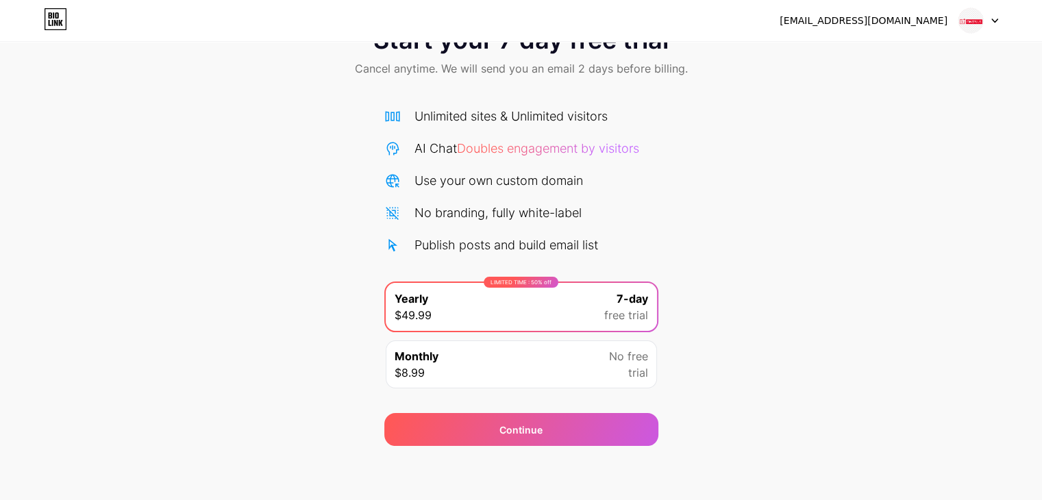
click at [573, 310] on div "LIMITED TIME : 50% off Yearly $49.99 7-day free trial" at bounding box center [521, 307] width 271 height 48
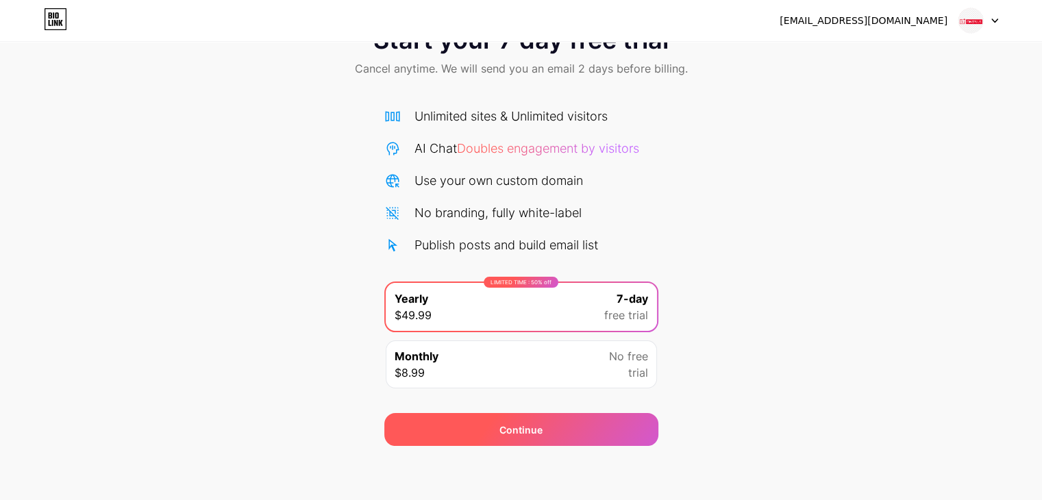
click at [576, 439] on div "Continue" at bounding box center [521, 429] width 274 height 33
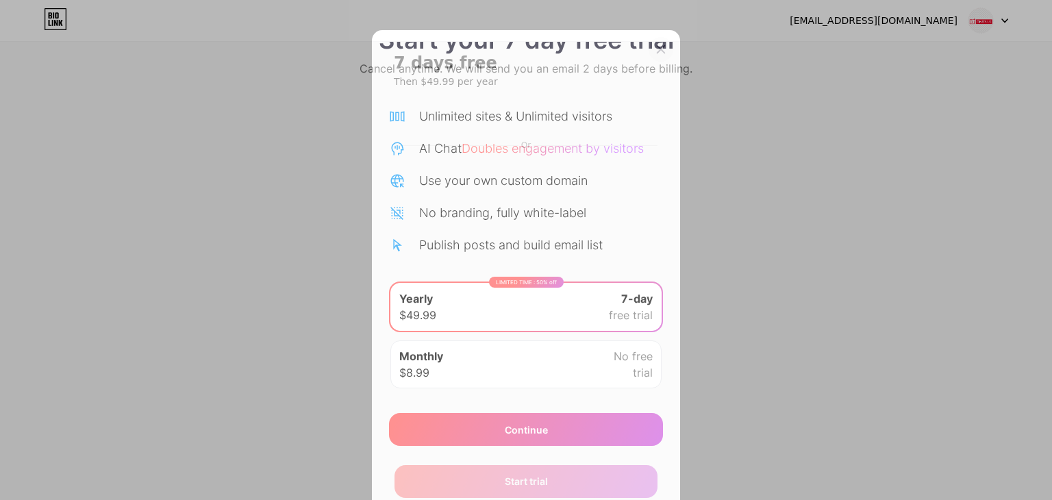
click at [656, 50] on icon at bounding box center [661, 49] width 11 height 11
